Goal: Task Accomplishment & Management: Use online tool/utility

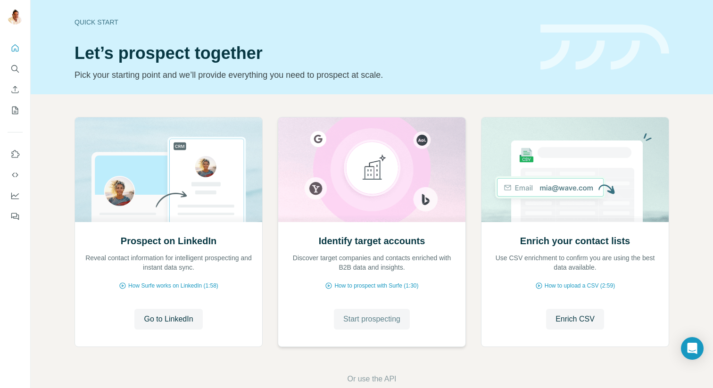
click at [368, 321] on span "Start prospecting" at bounding box center [371, 318] width 57 height 11
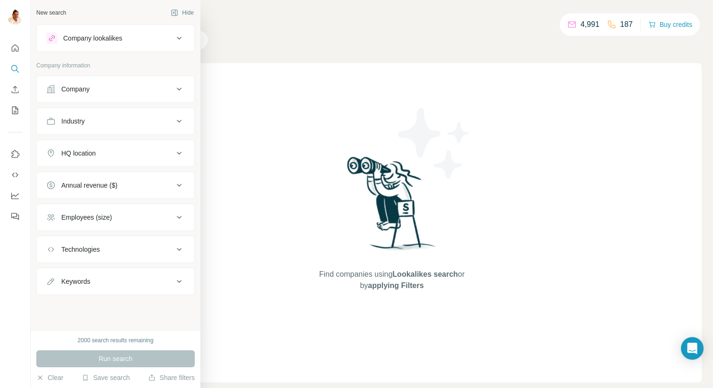
click at [83, 90] on div "Company" at bounding box center [75, 88] width 28 height 9
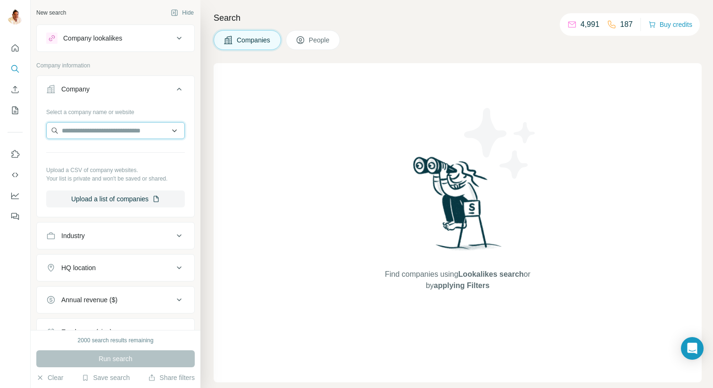
click at [92, 136] on input "text" at bounding box center [115, 130] width 139 height 17
paste input "**********"
type input "**********"
click at [318, 45] on button "People" at bounding box center [313, 40] width 55 height 20
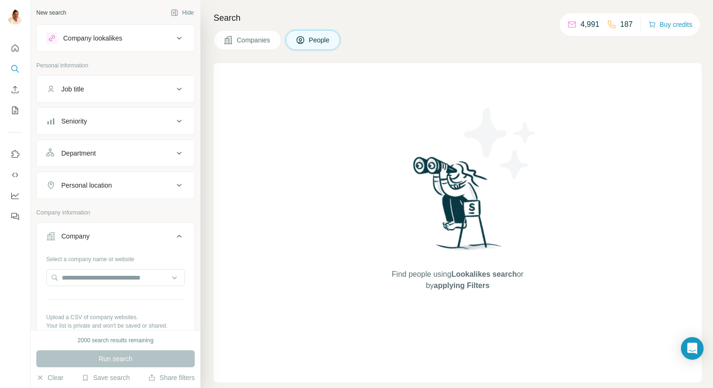
click at [245, 40] on span "Companies" at bounding box center [254, 39] width 34 height 9
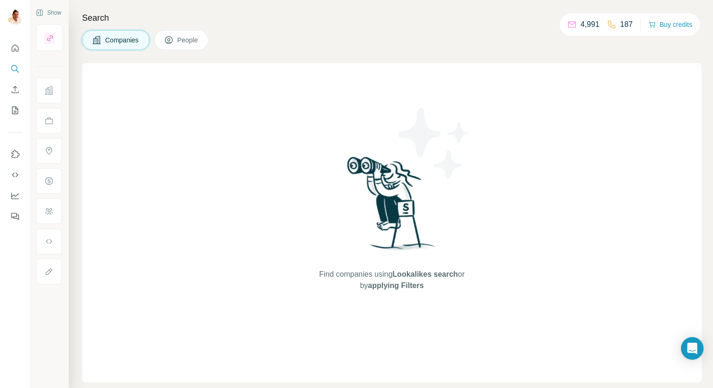
click at [182, 39] on span "People" at bounding box center [188, 39] width 22 height 9
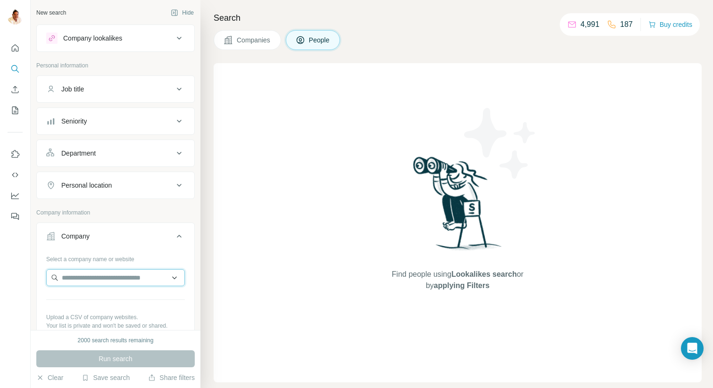
click at [73, 282] on input "text" at bounding box center [115, 277] width 139 height 17
paste input "**********"
type input "**********"
click at [110, 280] on input "text" at bounding box center [115, 277] width 139 height 17
paste input "**********"
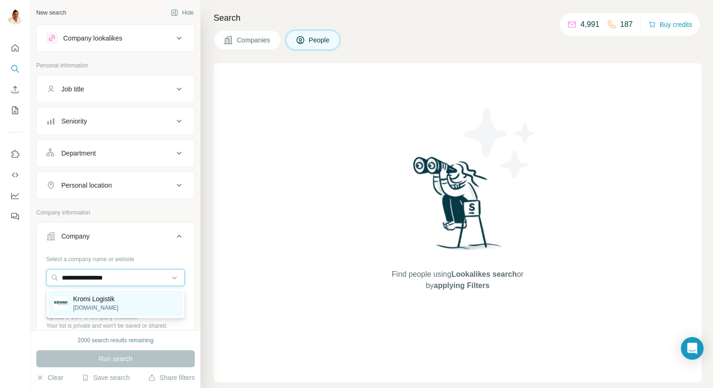
type input "**********"
click at [115, 298] on p "Kromi Logistik" at bounding box center [95, 298] width 45 height 9
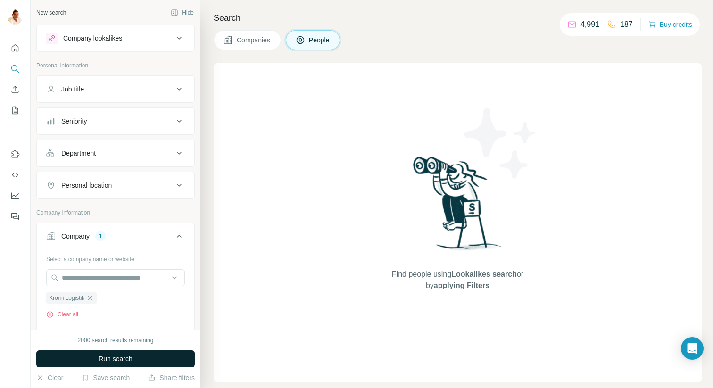
click at [113, 358] on span "Run search" at bounding box center [116, 358] width 34 height 9
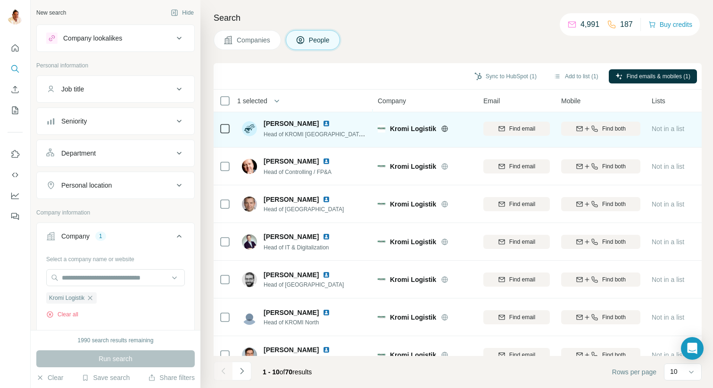
scroll to position [133, 0]
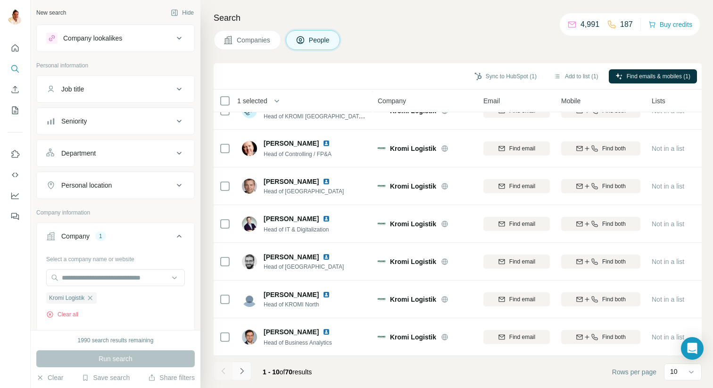
click at [245, 372] on icon "Navigate to next page" at bounding box center [241, 370] width 9 height 9
click at [244, 374] on icon "Navigate to next page" at bounding box center [241, 370] width 9 height 9
click at [245, 373] on icon "Navigate to next page" at bounding box center [241, 370] width 9 height 9
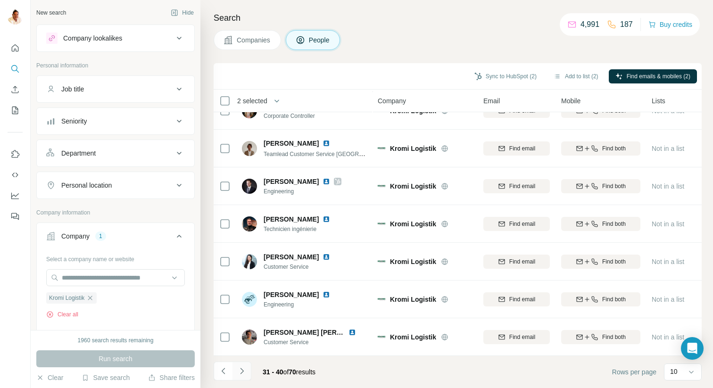
click at [241, 373] on icon "Navigate to next page" at bounding box center [241, 370] width 9 height 9
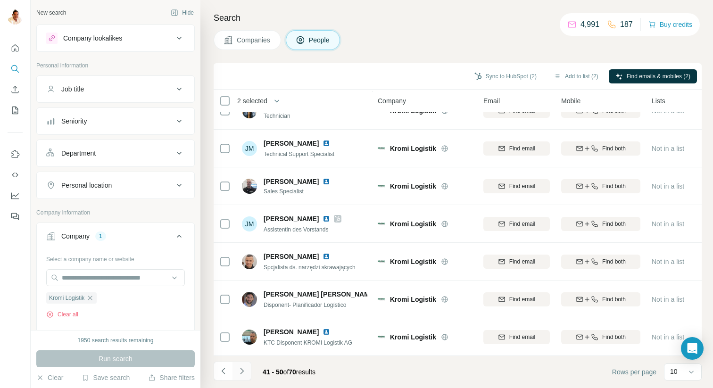
click at [244, 369] on icon "Navigate to next page" at bounding box center [241, 370] width 9 height 9
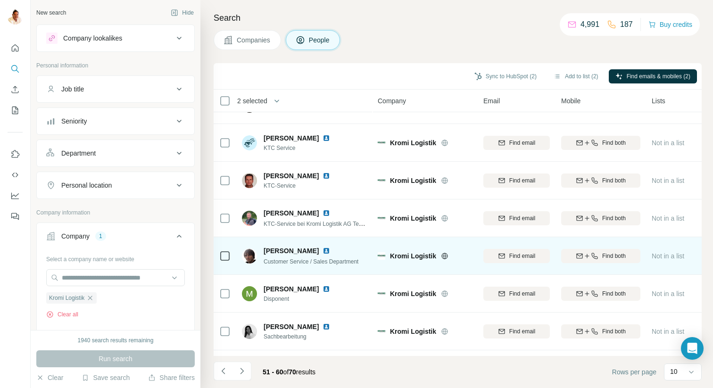
scroll to position [0, 0]
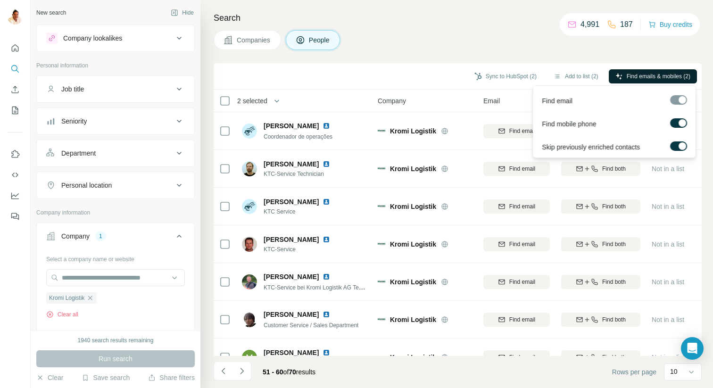
click at [643, 77] on span "Find emails & mobiles (2)" at bounding box center [658, 76] width 64 height 8
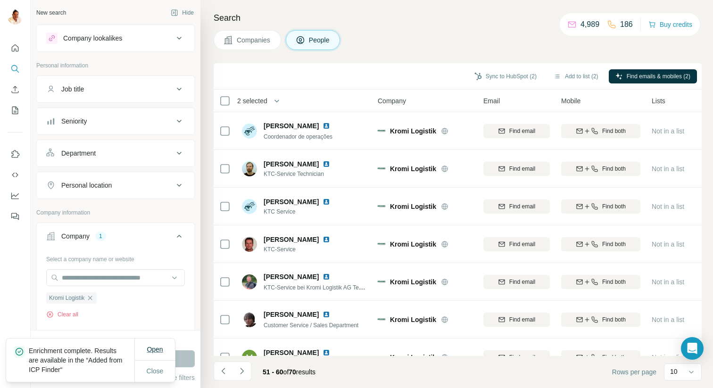
click at [151, 350] on span "Open" at bounding box center [155, 349] width 16 height 8
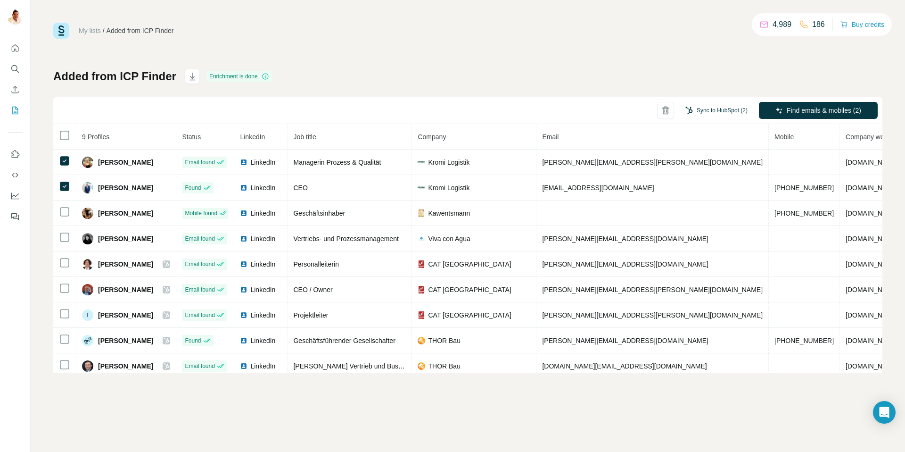
click at [696, 112] on button "Sync to HubSpot (2)" at bounding box center [716, 110] width 75 height 14
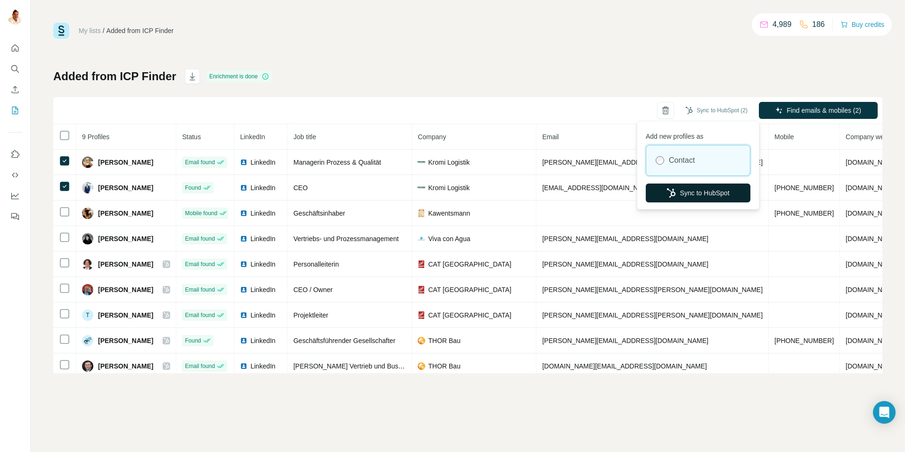
click at [687, 193] on button "Sync to HubSpot" at bounding box center [698, 192] width 105 height 19
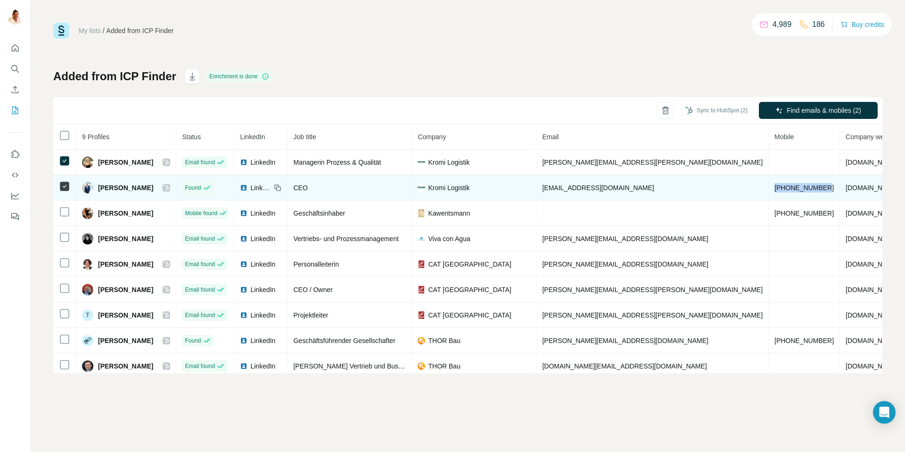
drag, startPoint x: 715, startPoint y: 186, endPoint x: 658, endPoint y: 186, distance: 56.6
click at [712, 186] on td "[PHONE_NUMBER]" at bounding box center [804, 187] width 71 height 25
copy span "[PHONE_NUMBER]"
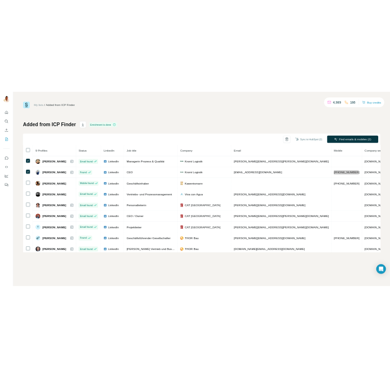
scroll to position [6, 0]
